Goal: Task Accomplishment & Management: Manage account settings

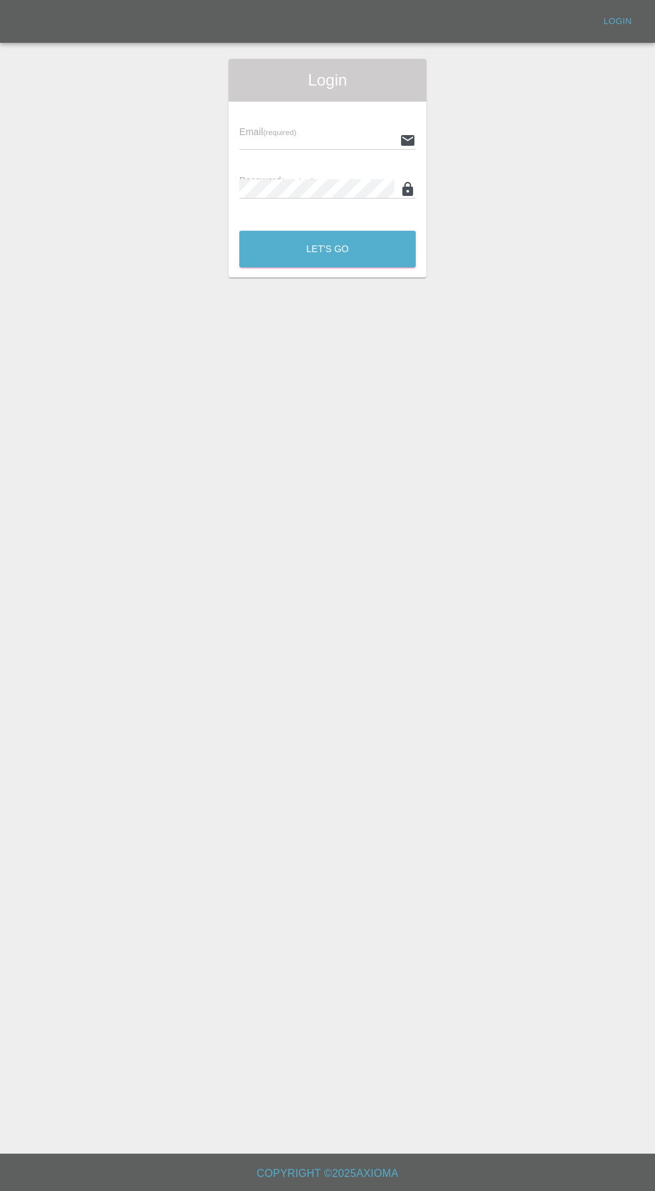
click at [289, 134] on input "text" at bounding box center [316, 139] width 155 height 19
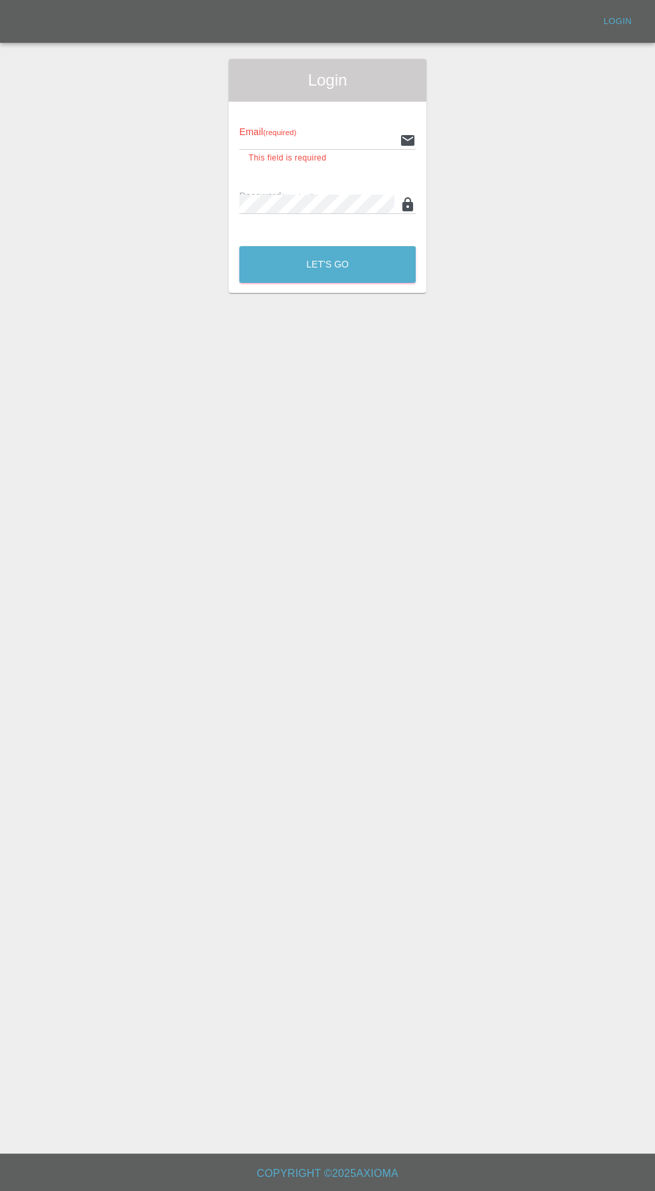
type input "[EMAIL_ADDRESS][DOMAIN_NAME]"
click at [239, 246] on button "Let's Go" at bounding box center [327, 264] width 176 height 37
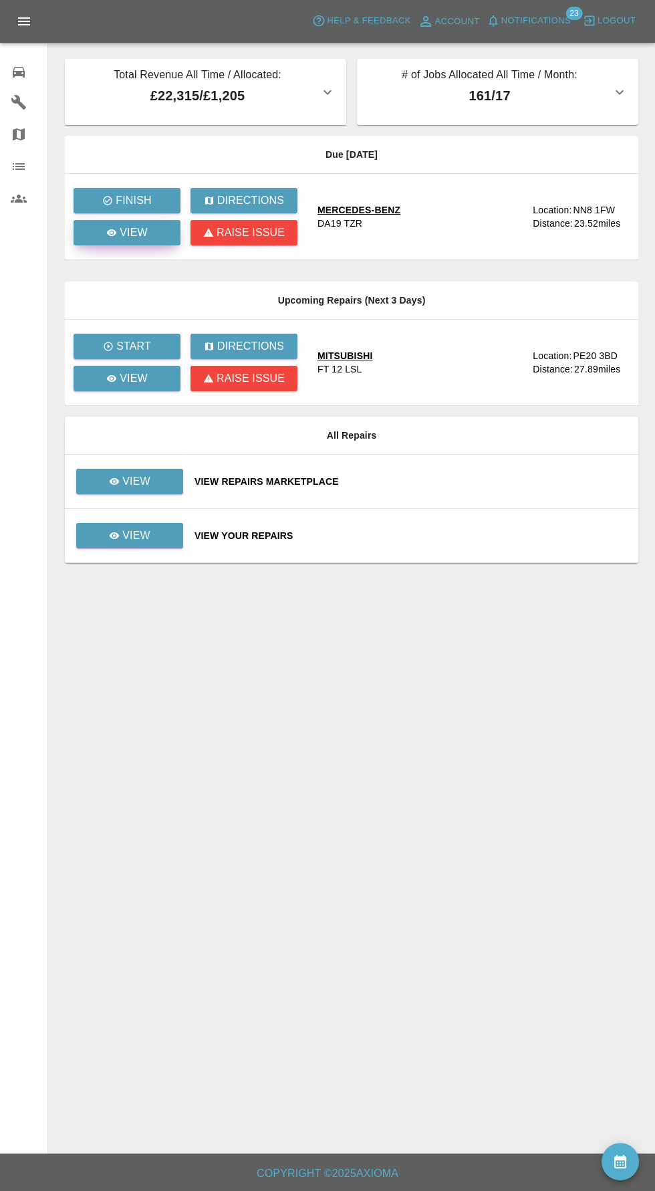
click at [139, 239] on p "View" at bounding box center [134, 233] width 28 height 16
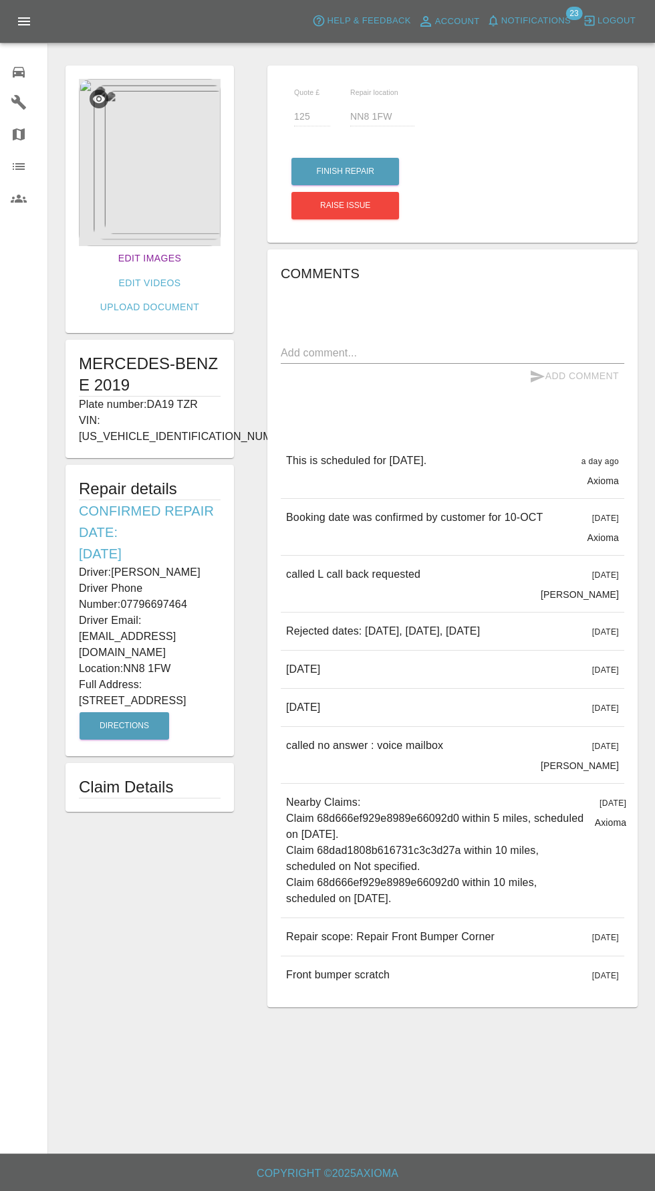
click at [116, 255] on link "Edit Images" at bounding box center [150, 258] width 74 height 25
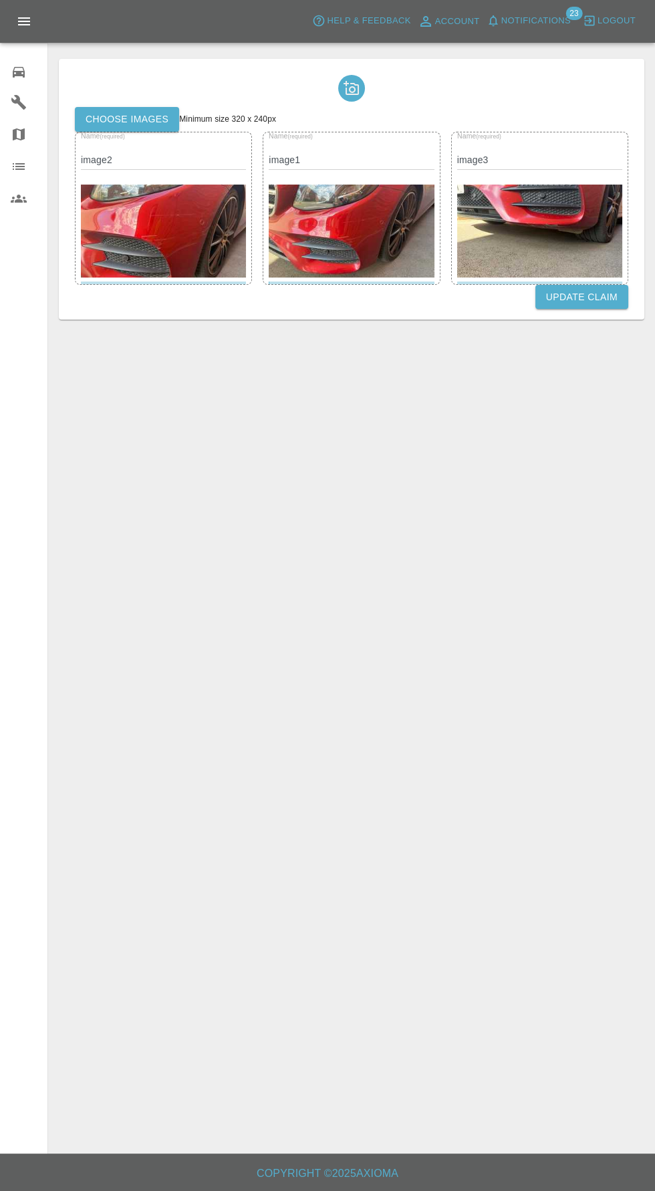
click at [130, 125] on label "Choose images" at bounding box center [127, 119] width 104 height 25
click at [0, 0] on input "Choose images" at bounding box center [0, 0] width 0 height 0
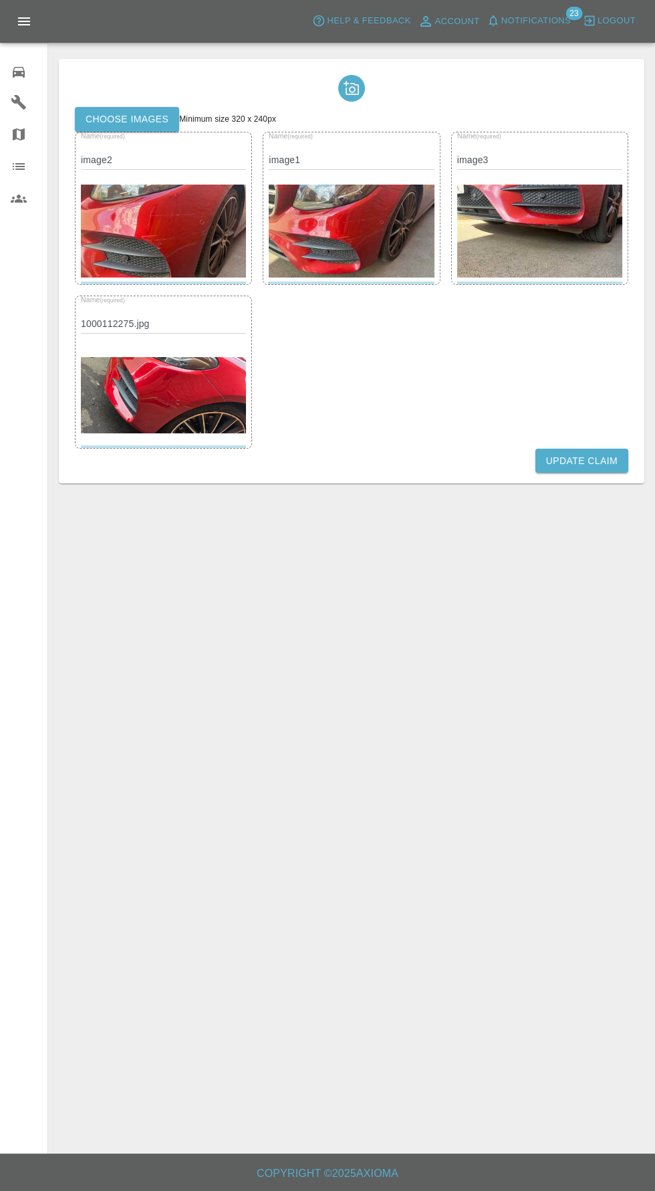
click at [530, 219] on img at bounding box center [539, 230] width 165 height 93
click at [576, 459] on button "Update Claim" at bounding box center [581, 461] width 93 height 25
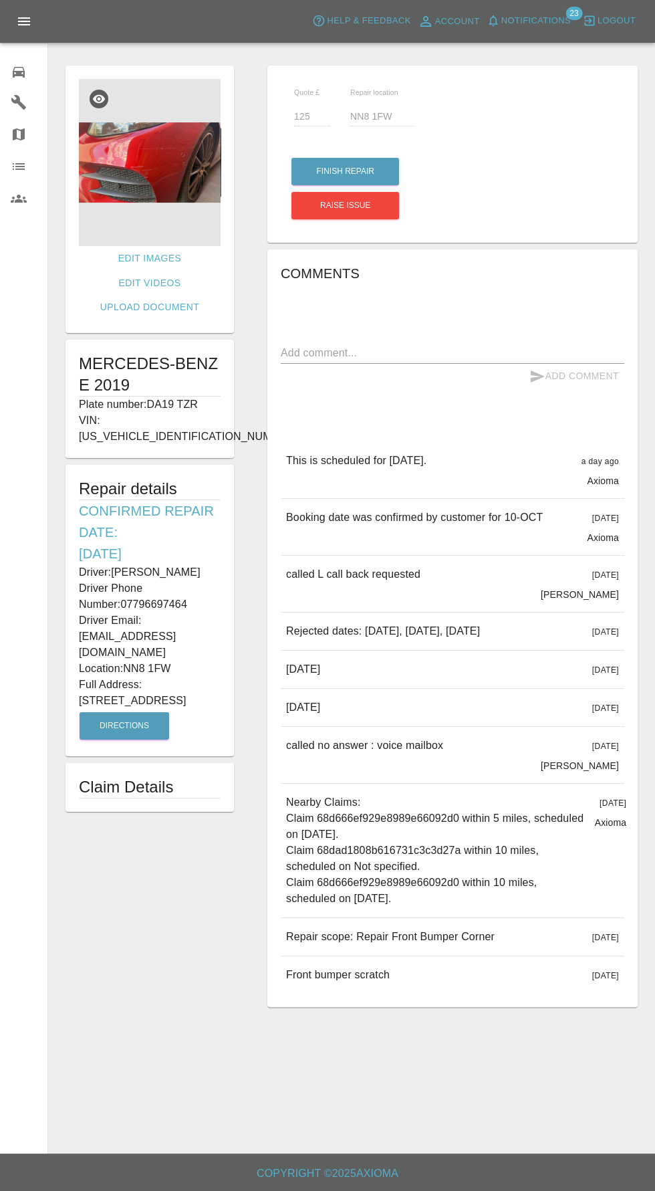
click at [132, 152] on img at bounding box center [150, 162] width 142 height 167
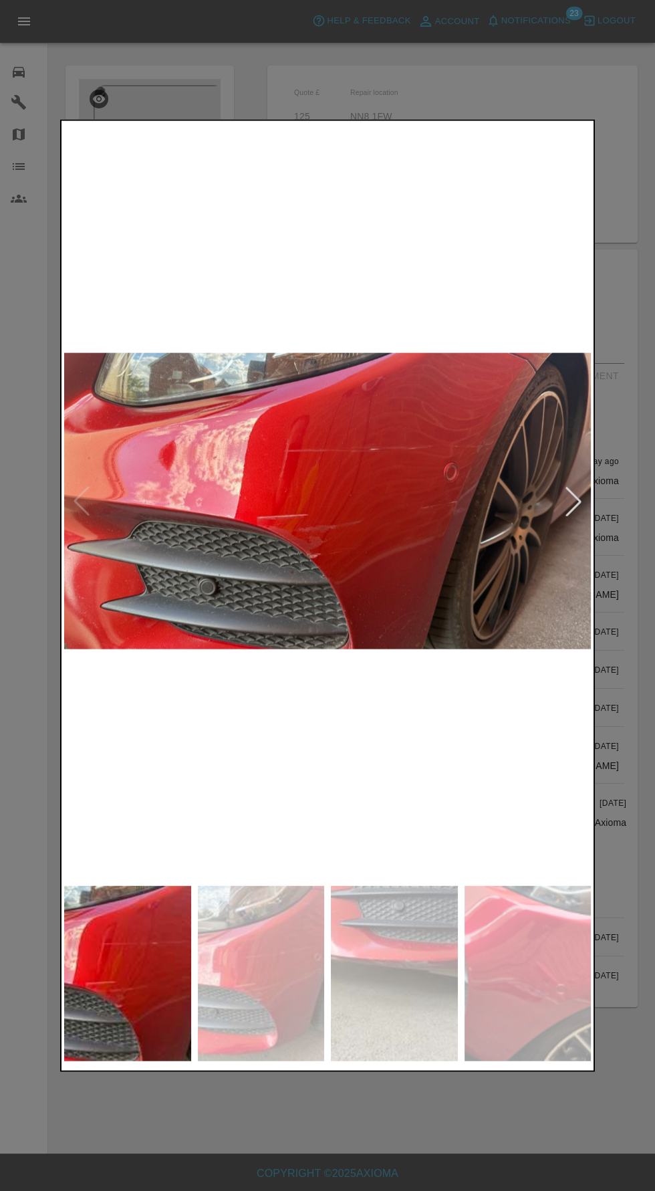
click at [468, 514] on img at bounding box center [327, 500] width 527 height 755
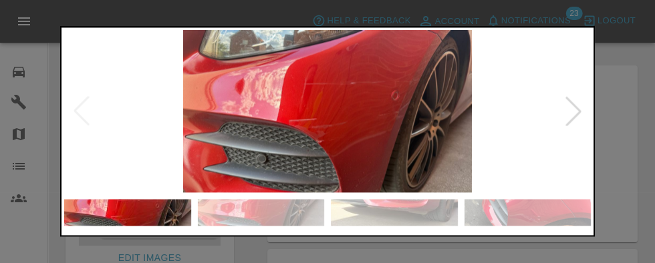
click at [565, 113] on div at bounding box center [573, 111] width 29 height 29
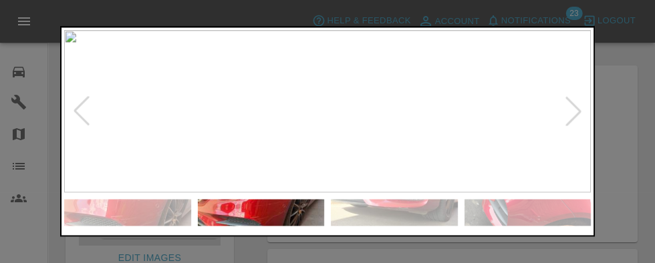
click at [573, 113] on div at bounding box center [573, 111] width 29 height 29
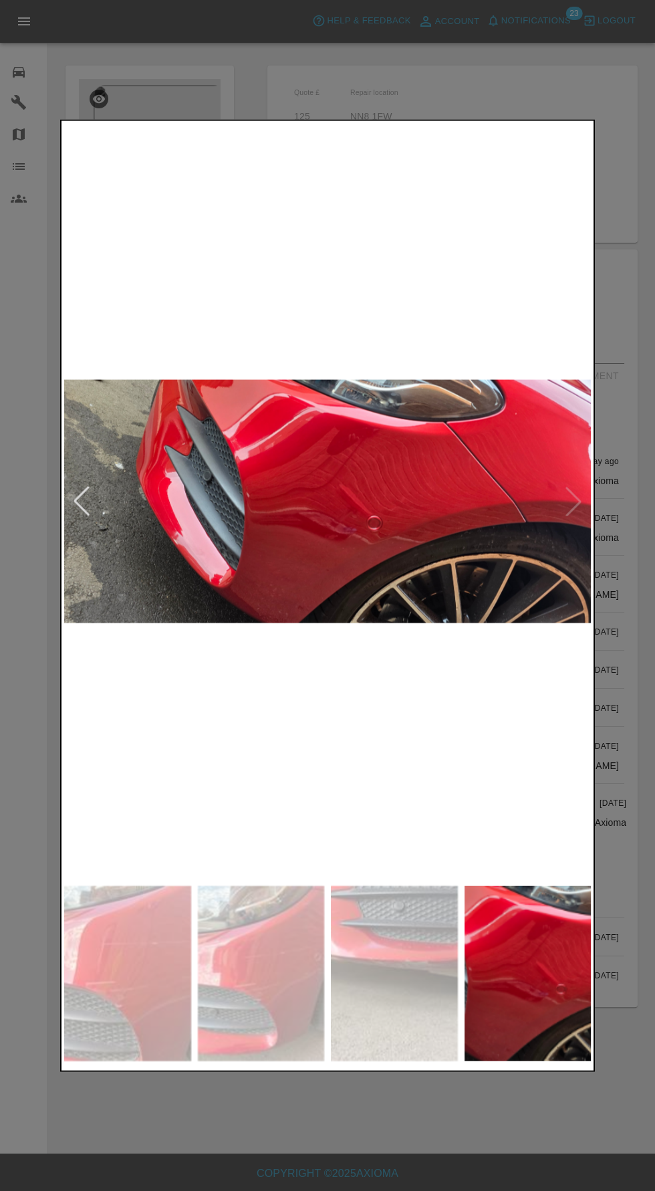
click at [584, 497] on img at bounding box center [327, 500] width 527 height 755
click at [422, 962] on img at bounding box center [394, 973] width 127 height 176
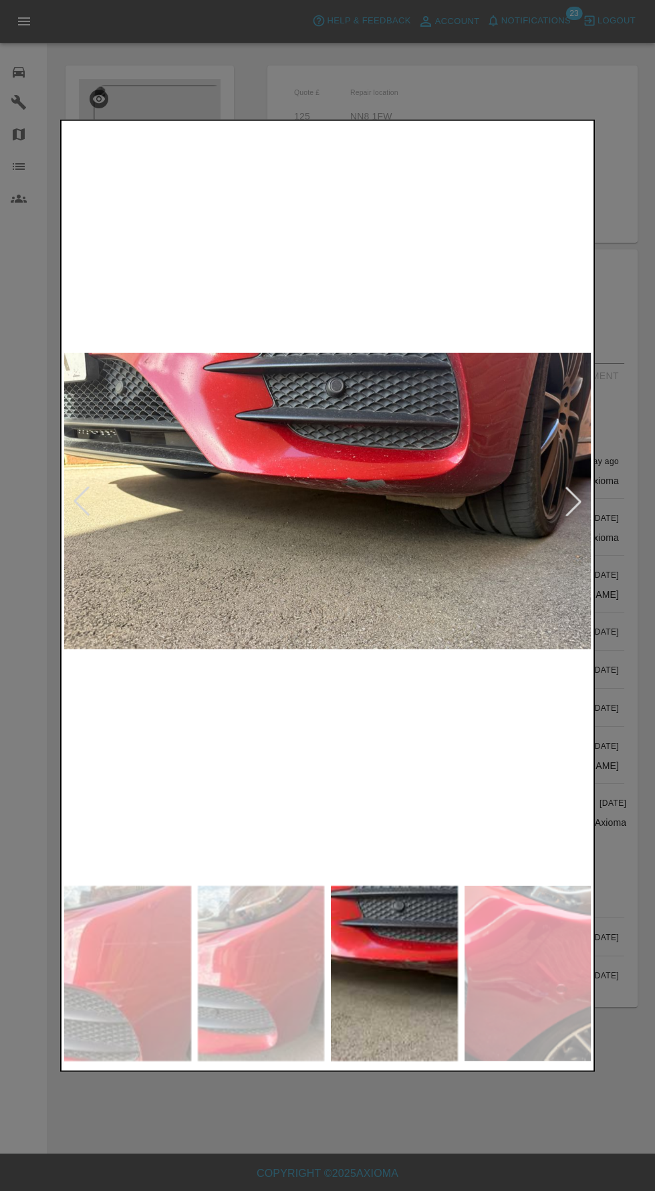
click at [307, 949] on img at bounding box center [261, 973] width 127 height 176
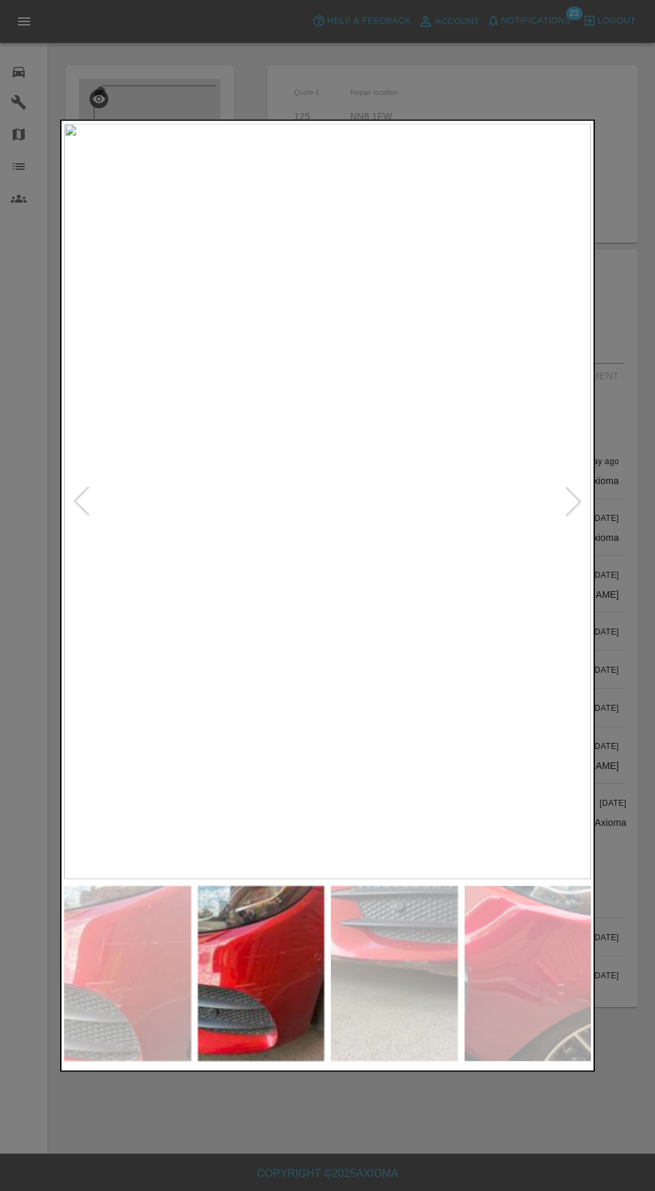
click at [622, 383] on div at bounding box center [327, 595] width 655 height 1191
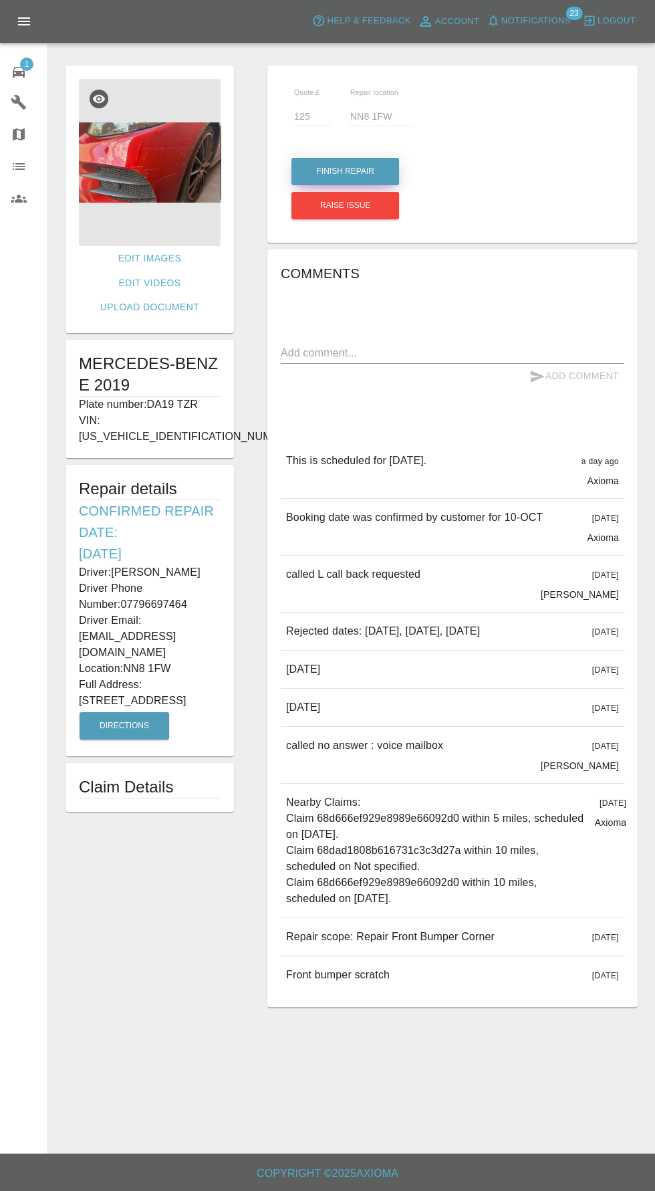
click at [376, 166] on button "Finish Repair" at bounding box center [345, 171] width 108 height 27
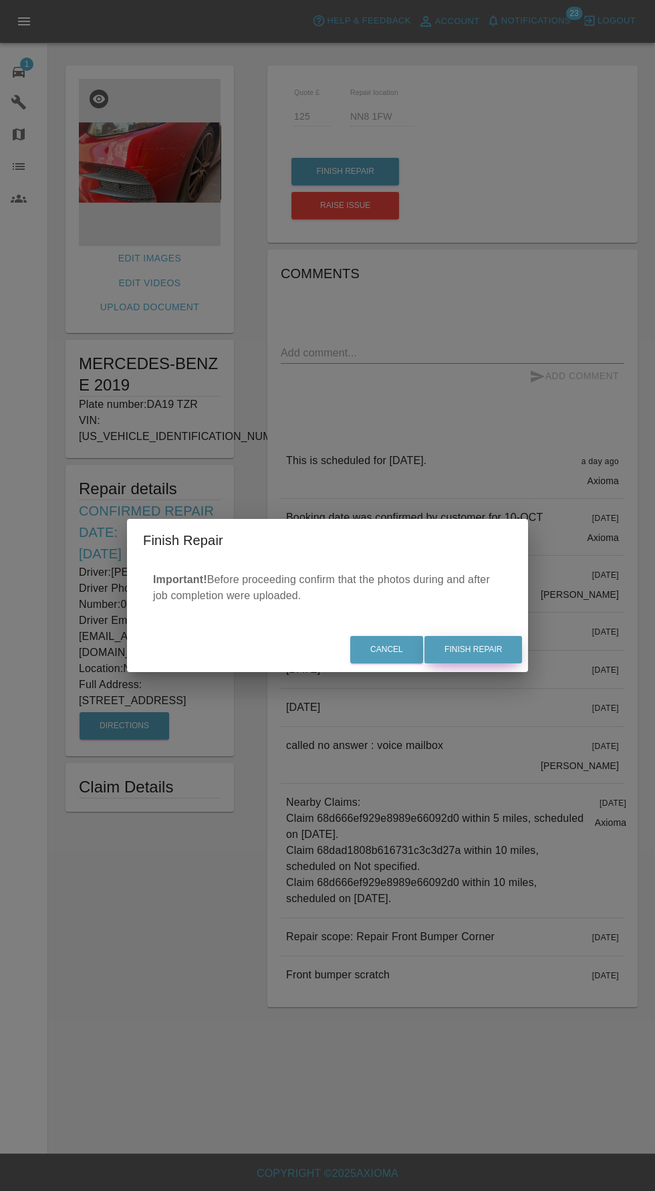
click at [498, 658] on button "Finish Repair" at bounding box center [473, 649] width 98 height 27
click at [492, 650] on div "Cancel Finish Repair" at bounding box center [327, 649] width 401 height 45
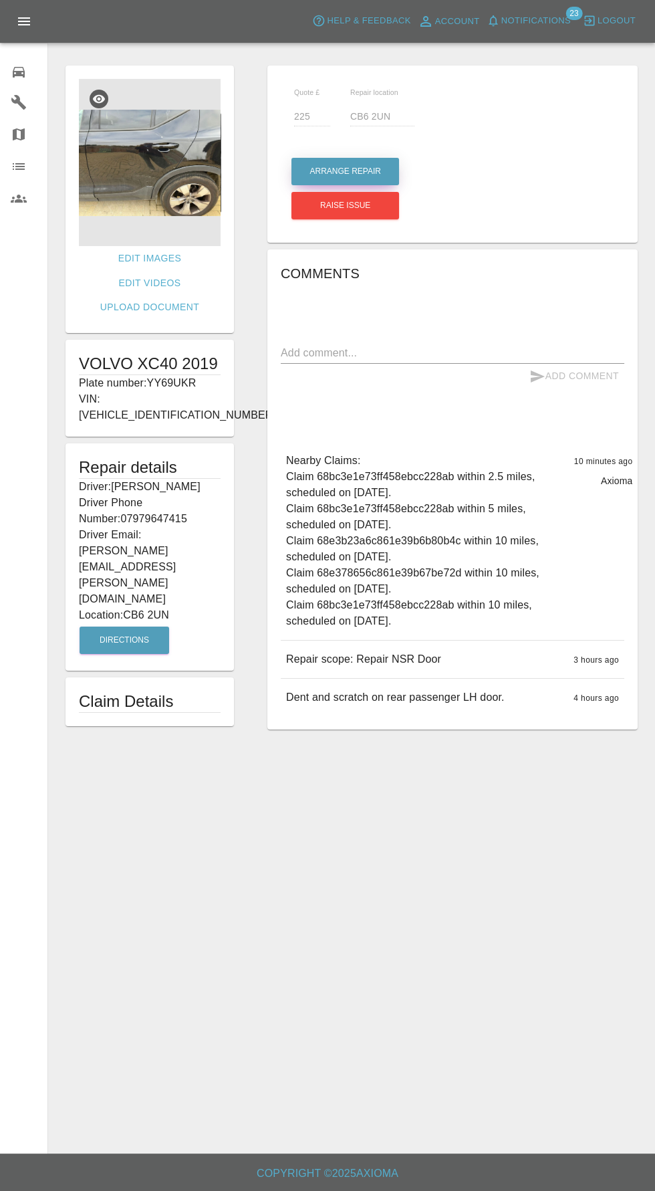
click at [336, 171] on button "Arrange Repair" at bounding box center [345, 171] width 108 height 27
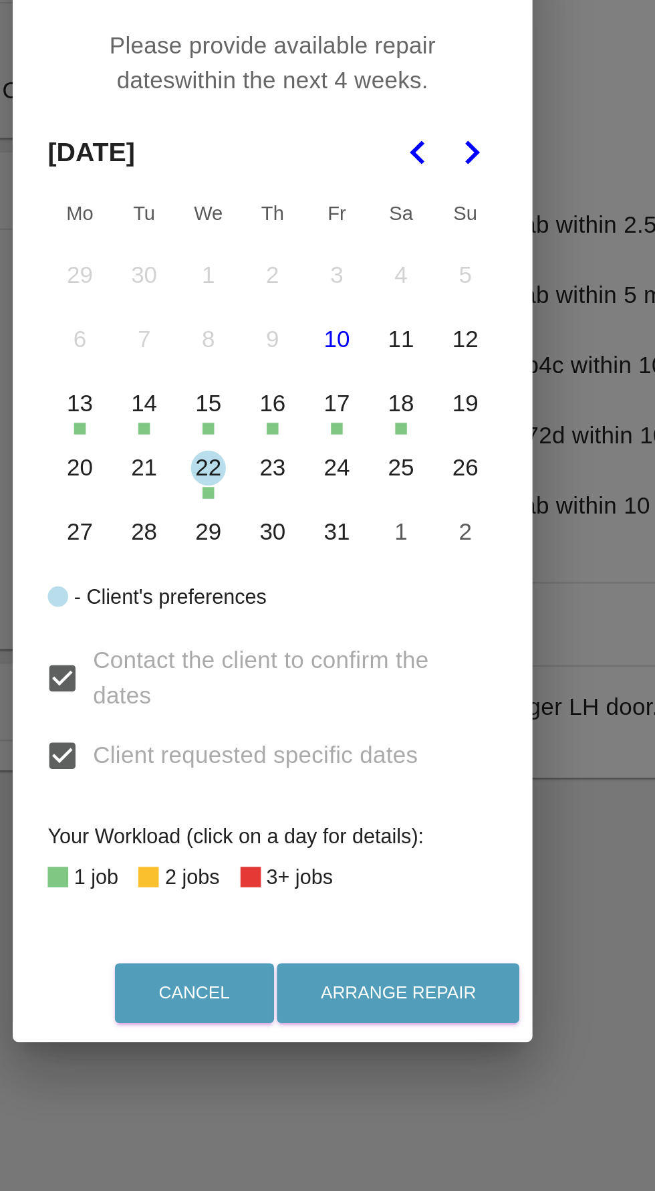
click at [240, 592] on button "20" at bounding box center [239, 588] width 28 height 28
click at [265, 591] on button "21" at bounding box center [269, 588] width 28 height 28
click at [321, 590] on button "23" at bounding box center [328, 588] width 28 height 28
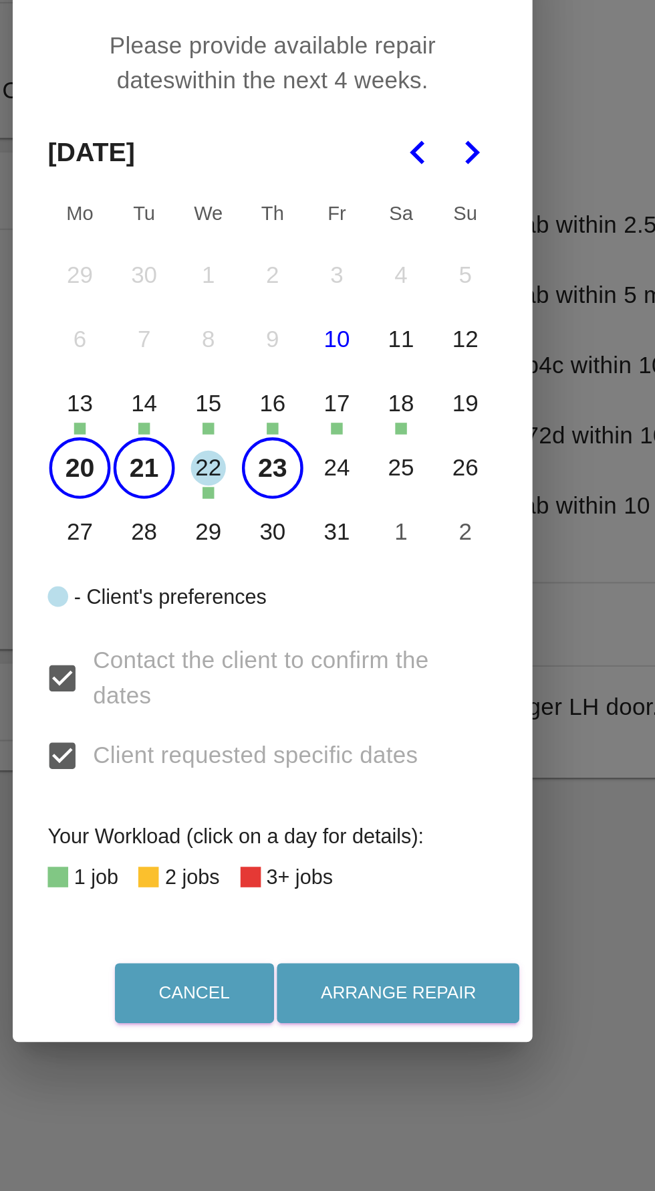
click at [234, 591] on button "20" at bounding box center [239, 588] width 28 height 28
click at [261, 592] on button "21" at bounding box center [269, 588] width 28 height 28
click at [239, 616] on button "27" at bounding box center [239, 617] width 28 height 28
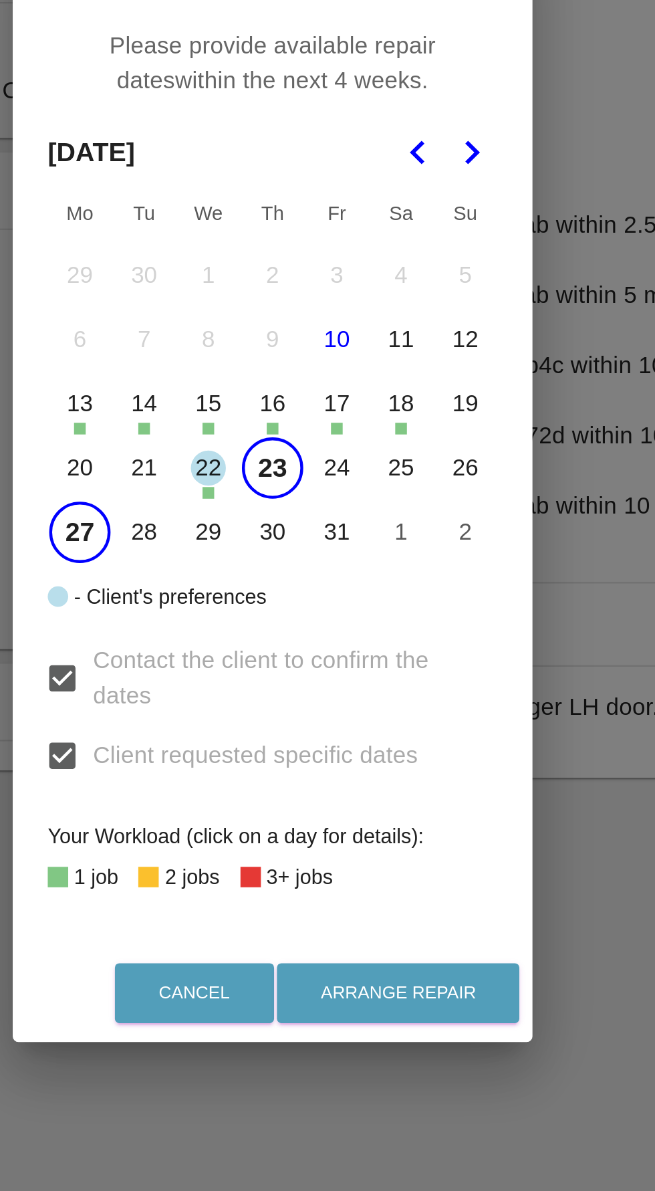
click at [356, 590] on button "24" at bounding box center [357, 588] width 28 height 28
click at [389, 839] on button "Arrange Repair" at bounding box center [385, 827] width 111 height 27
